Goal: Find specific page/section: Find specific page/section

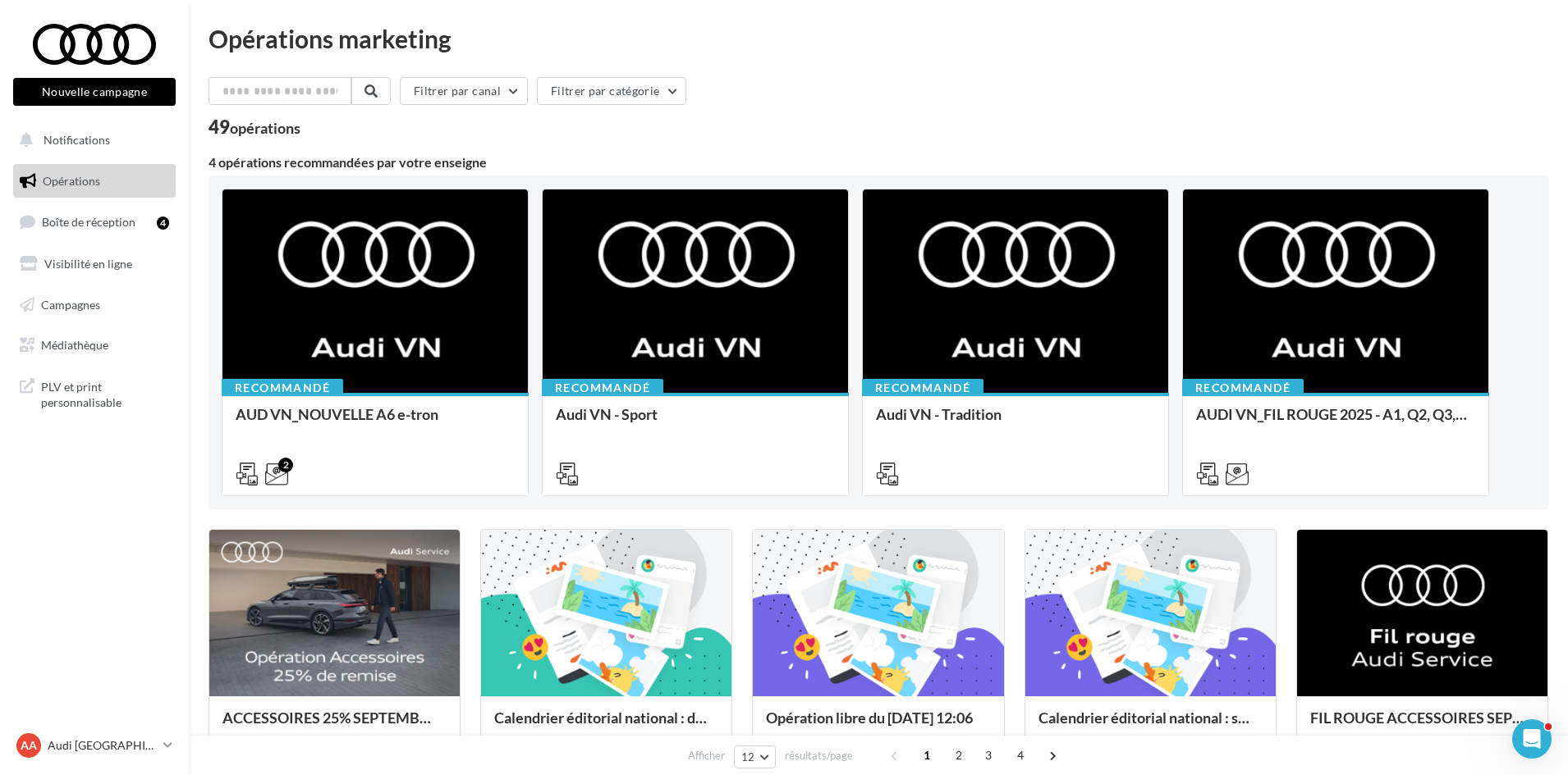
scroll to position [82, 0]
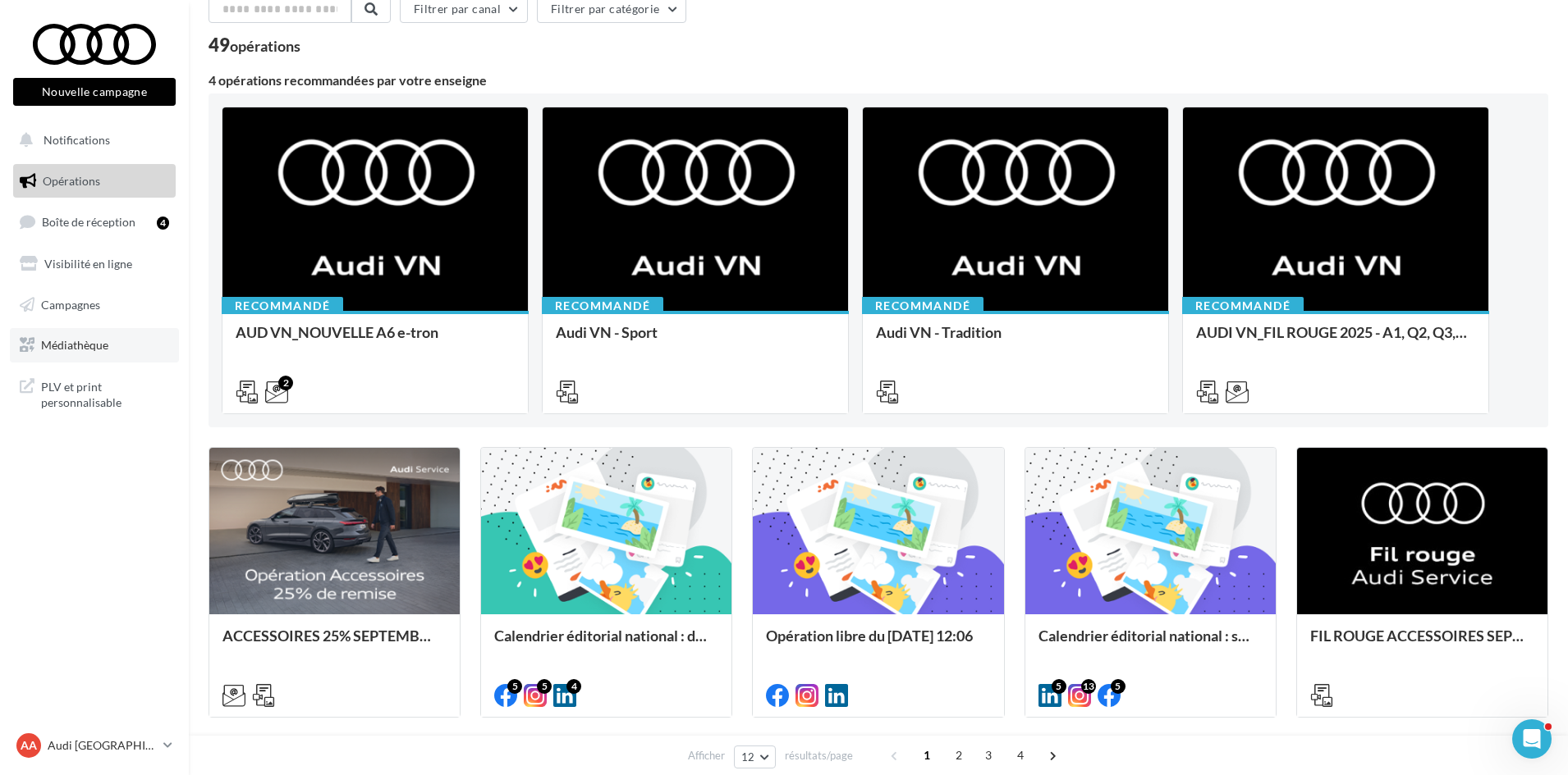
click at [73, 344] on span "Médiathèque" at bounding box center [74, 345] width 67 height 14
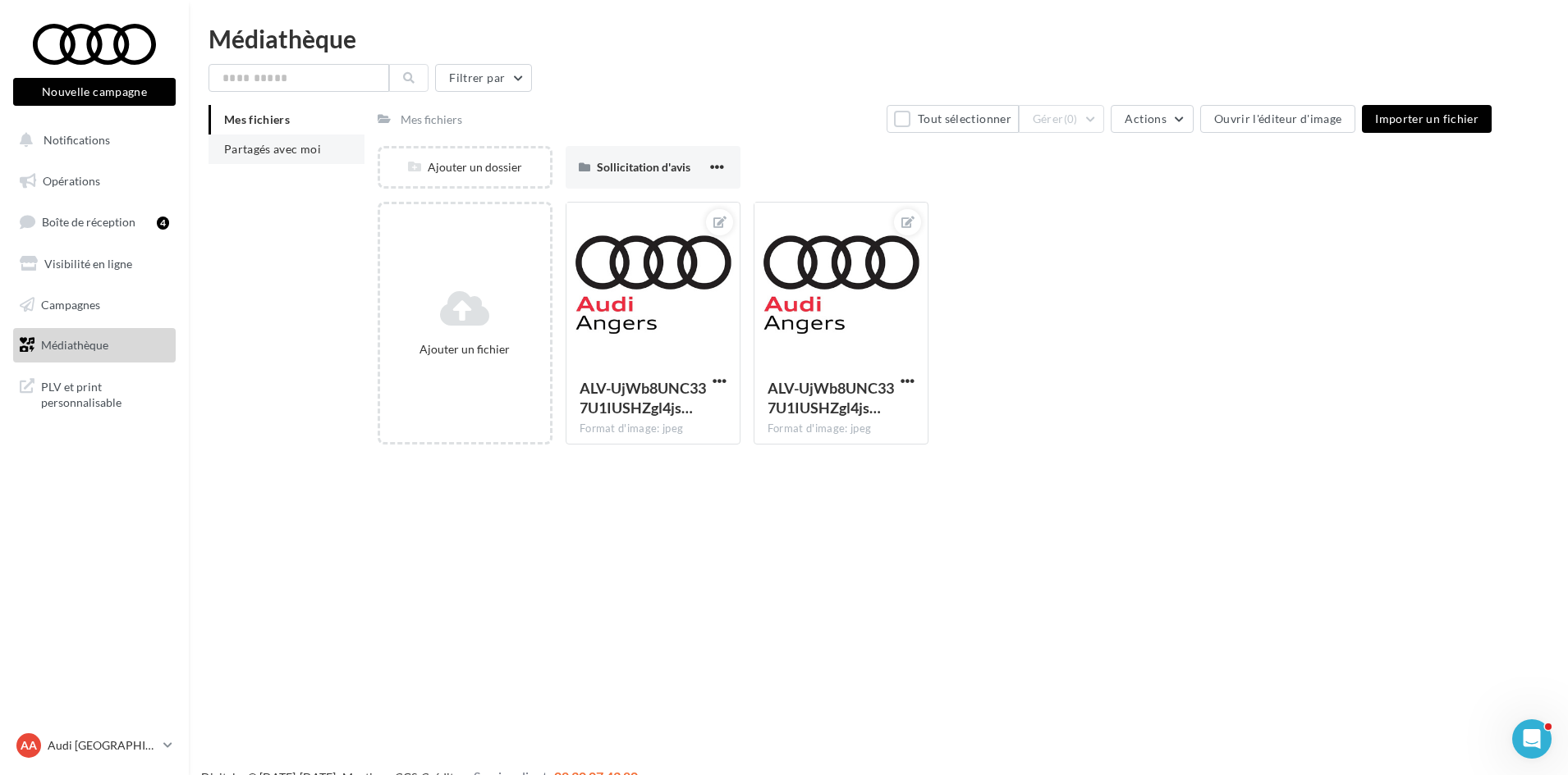
click at [290, 156] on li "Partagés avec moi" at bounding box center [286, 149] width 156 height 29
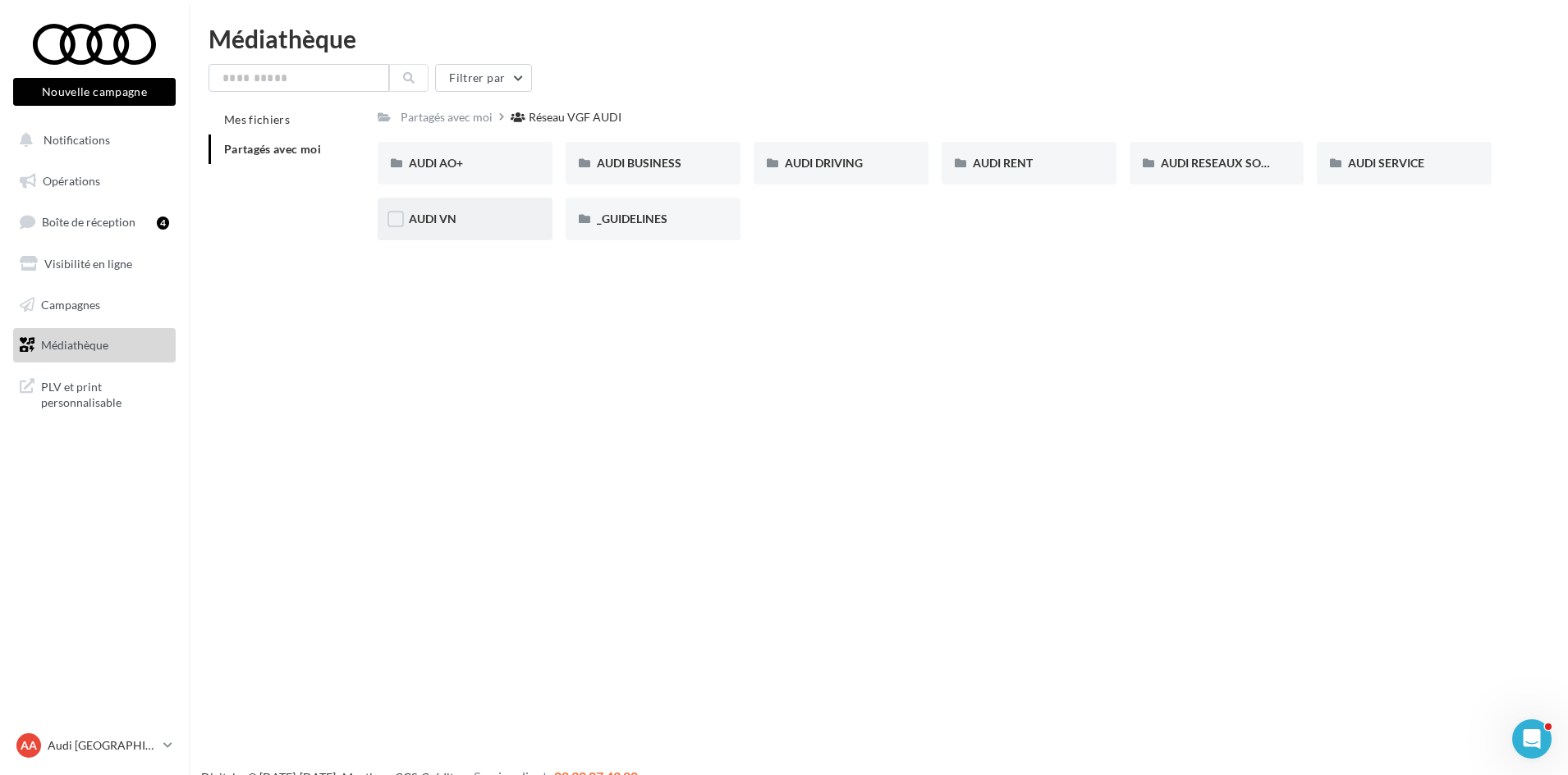
click at [457, 219] on div "AUDI VN" at bounding box center [465, 219] width 112 height 16
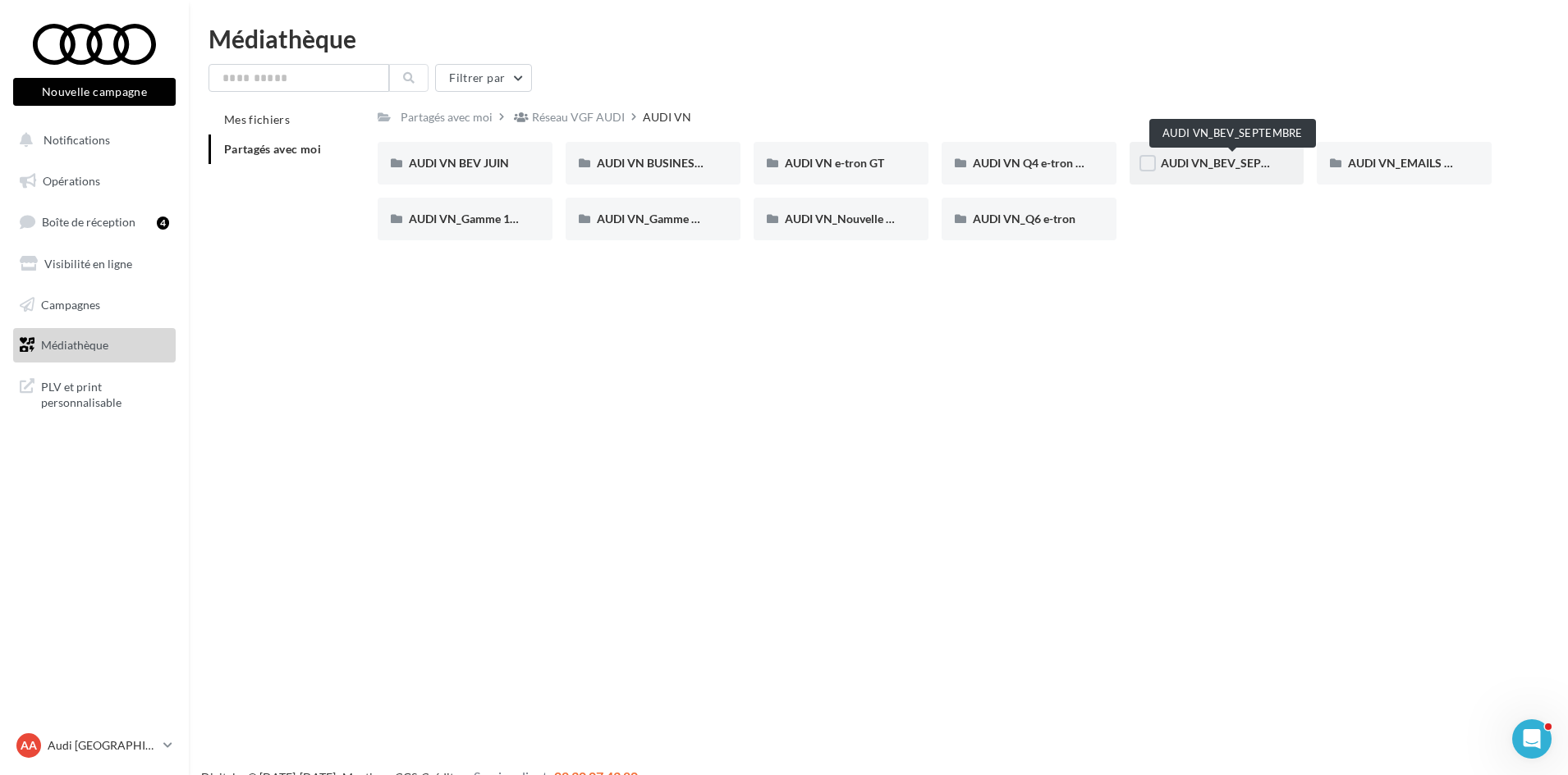
click at [1186, 169] on span "AUDI VN_BEV_SEPTEMBRE" at bounding box center [1234, 163] width 145 height 14
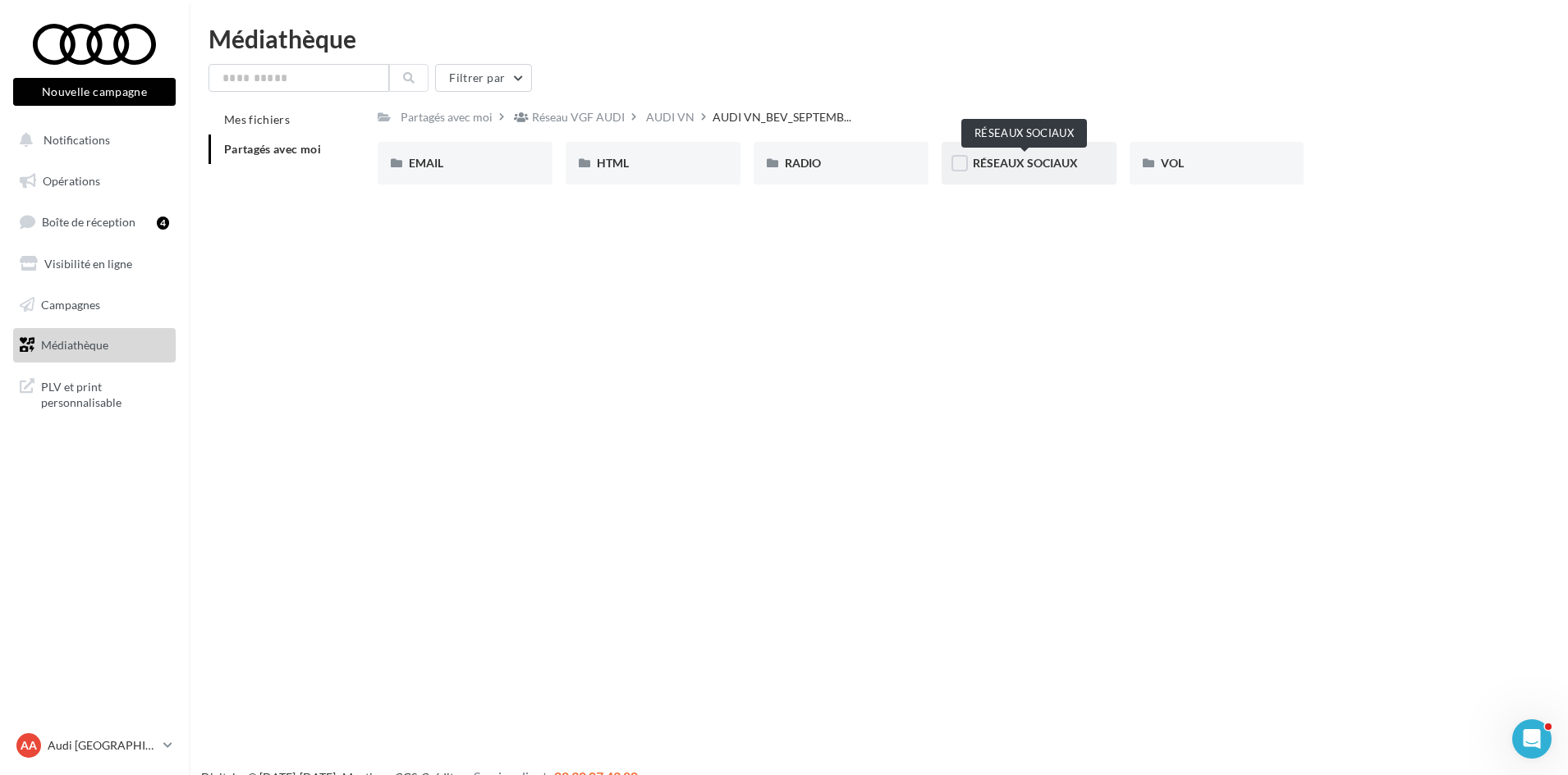
click at [1013, 167] on span "RÉSEAUX SOCIAUX" at bounding box center [1025, 163] width 105 height 14
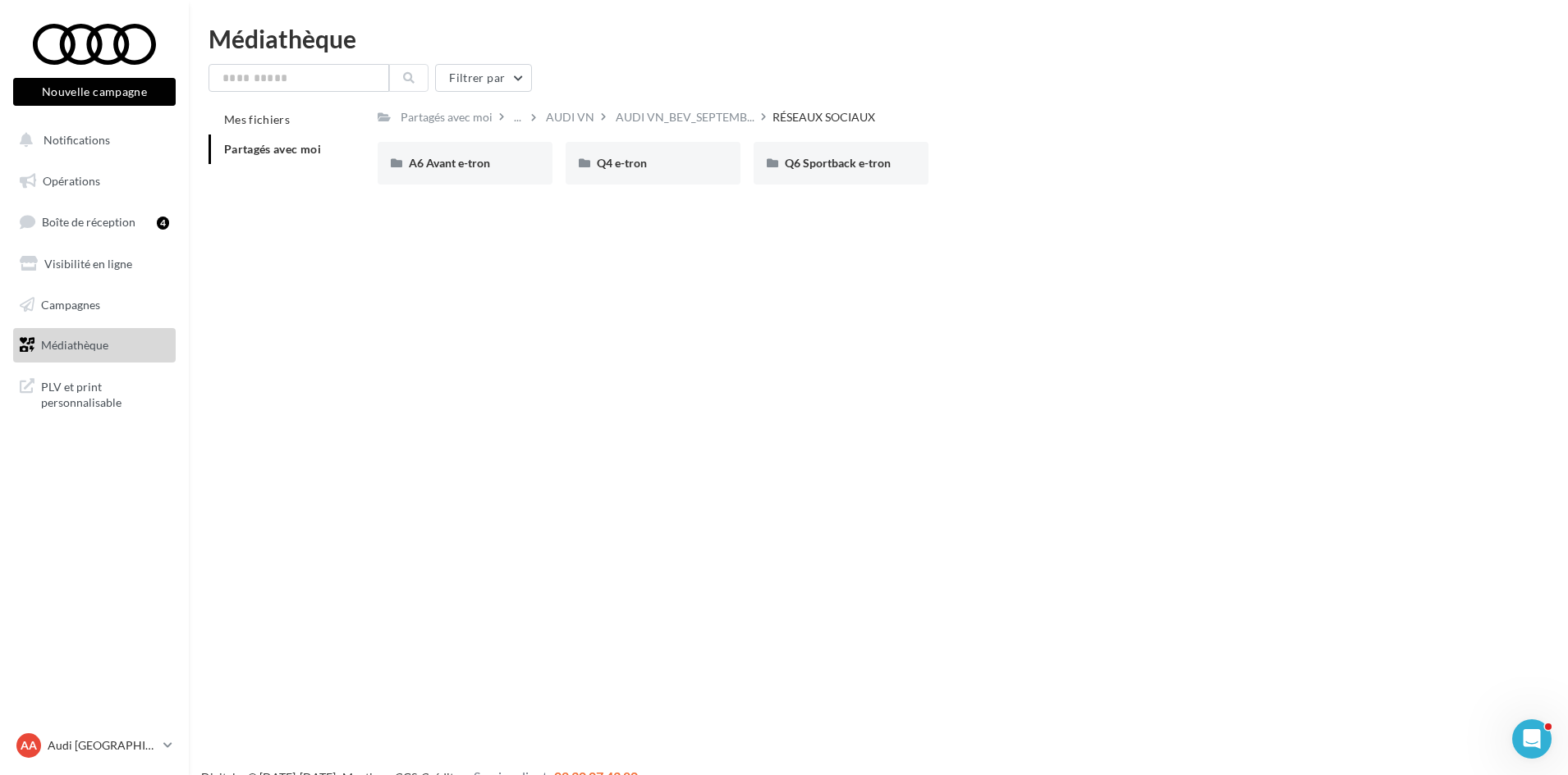
click at [99, 727] on nav "Nouvelle campagne Nouvelle campagne Notifications Opérations Boîte de réception…" at bounding box center [94, 388] width 189 height 775
click at [93, 747] on p "Audi [GEOGRAPHIC_DATA]" at bounding box center [102, 745] width 110 height 16
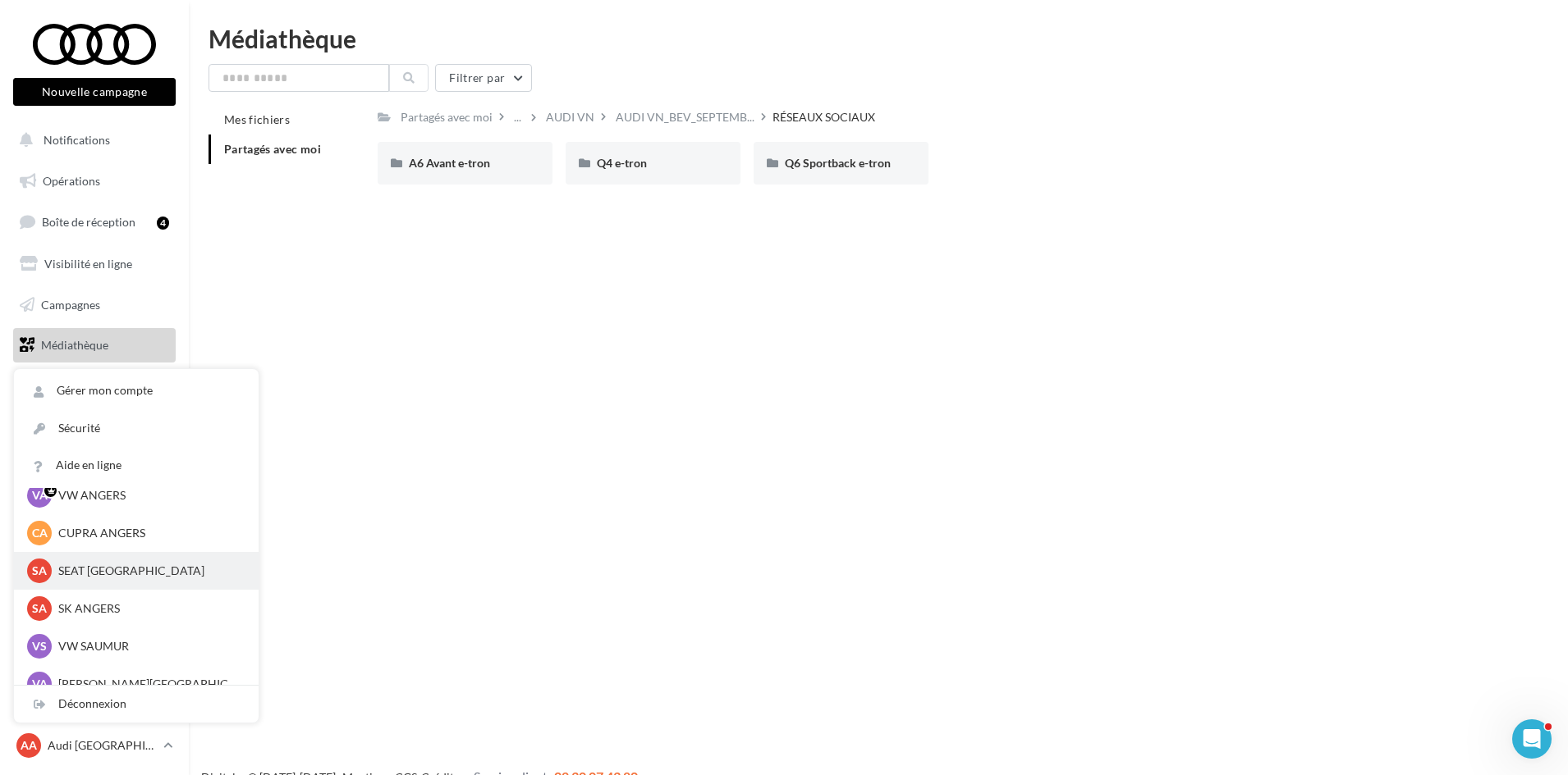
scroll to position [82, 0]
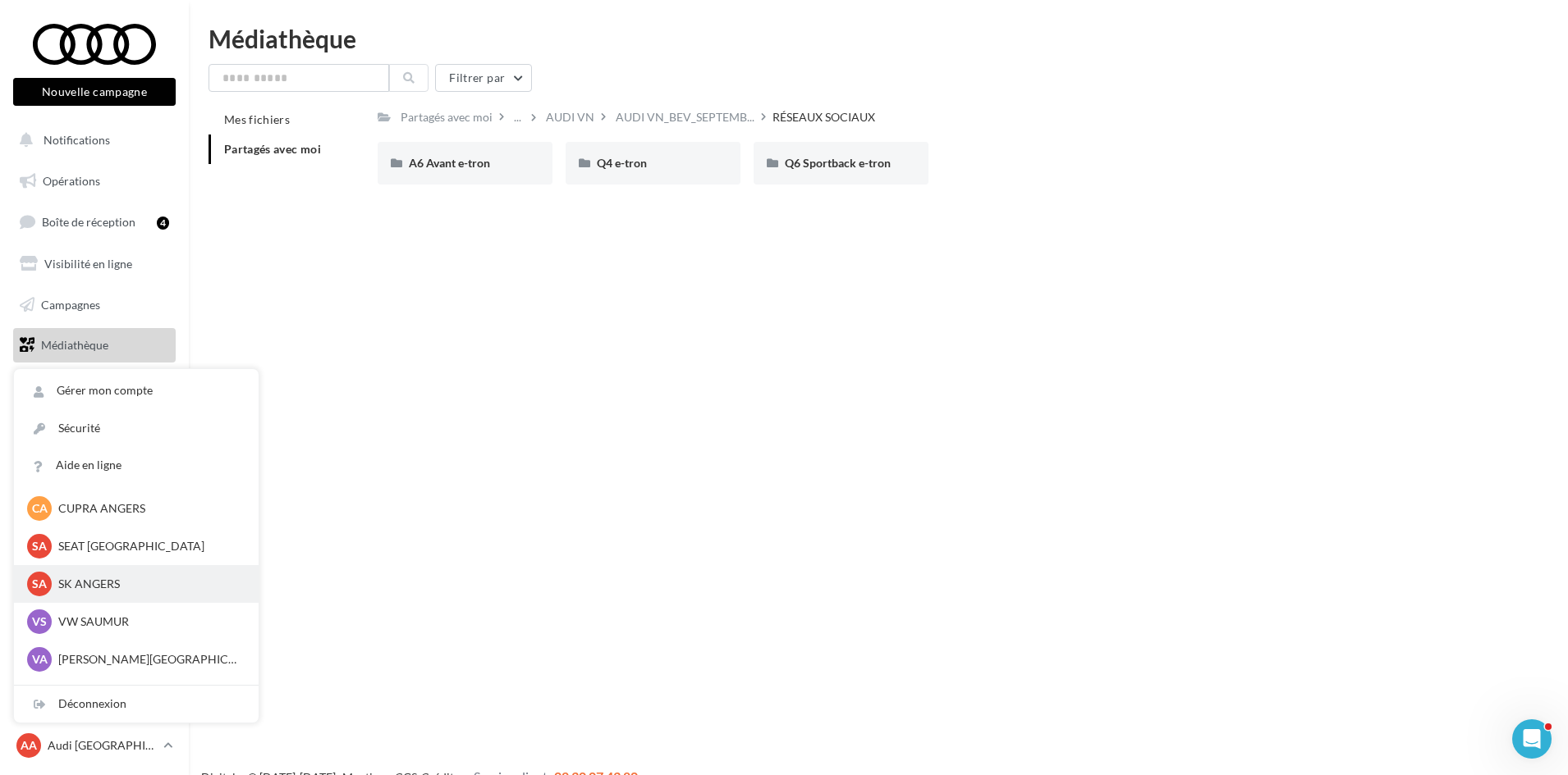
click at [95, 577] on p "SK ANGERS" at bounding box center [148, 584] width 180 height 16
